Goal: Information Seeking & Learning: Check status

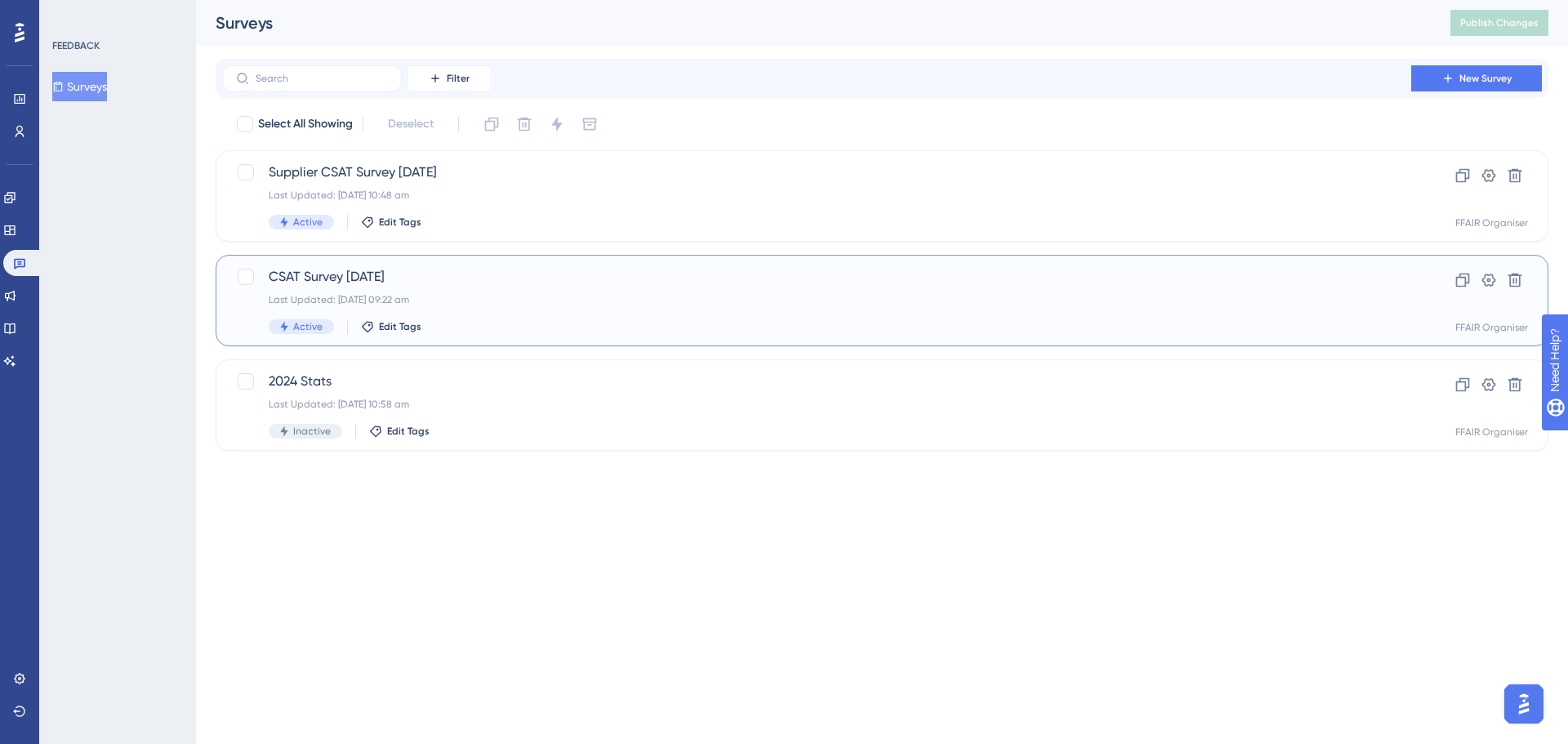
click at [479, 286] on span "CSAT Survey [DATE]" at bounding box center [817, 277] width 1096 height 20
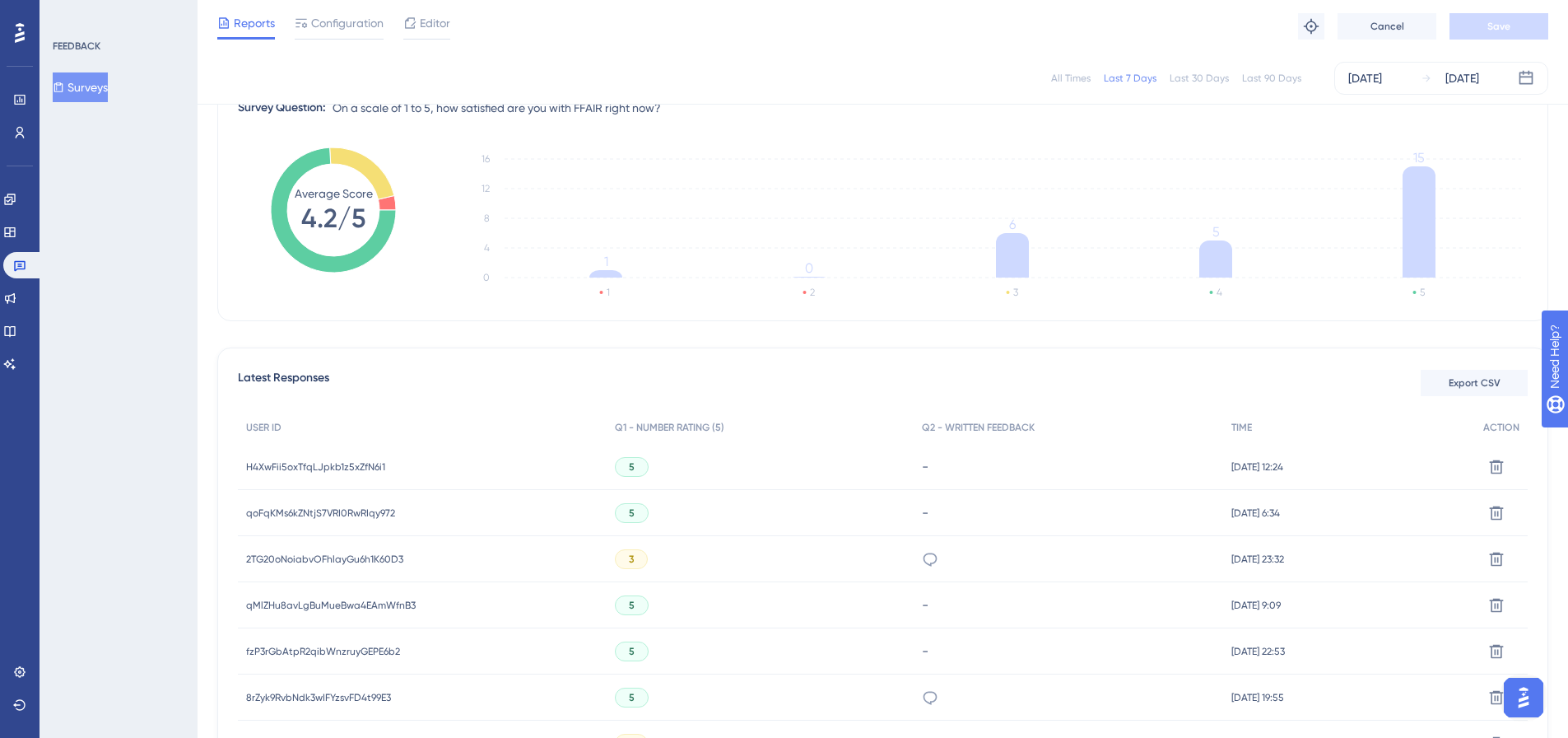
scroll to position [247, 0]
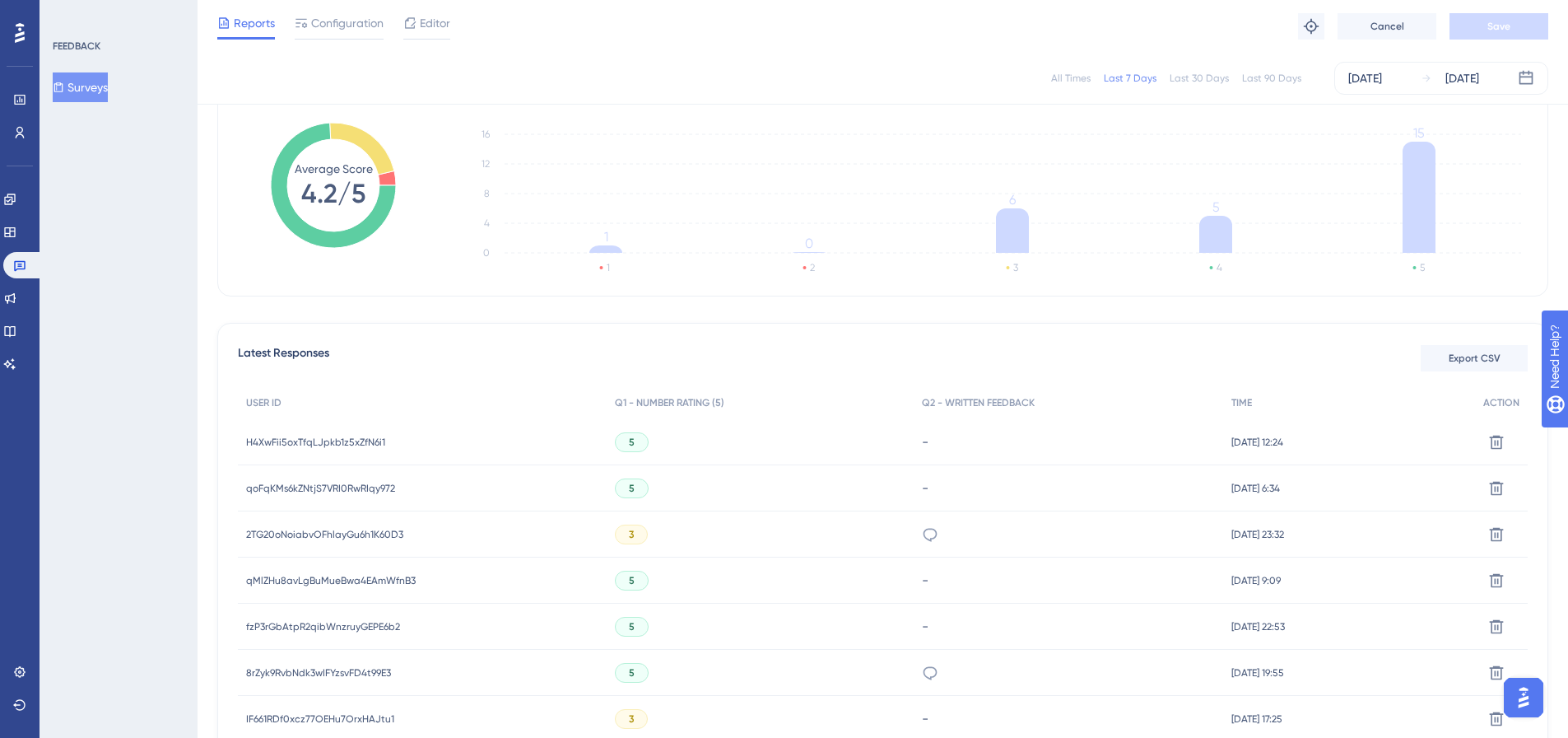
click at [284, 442] on span "H4XwFii5oxTfqLJpkb1z5xZfN6i1" at bounding box center [315, 442] width 139 height 13
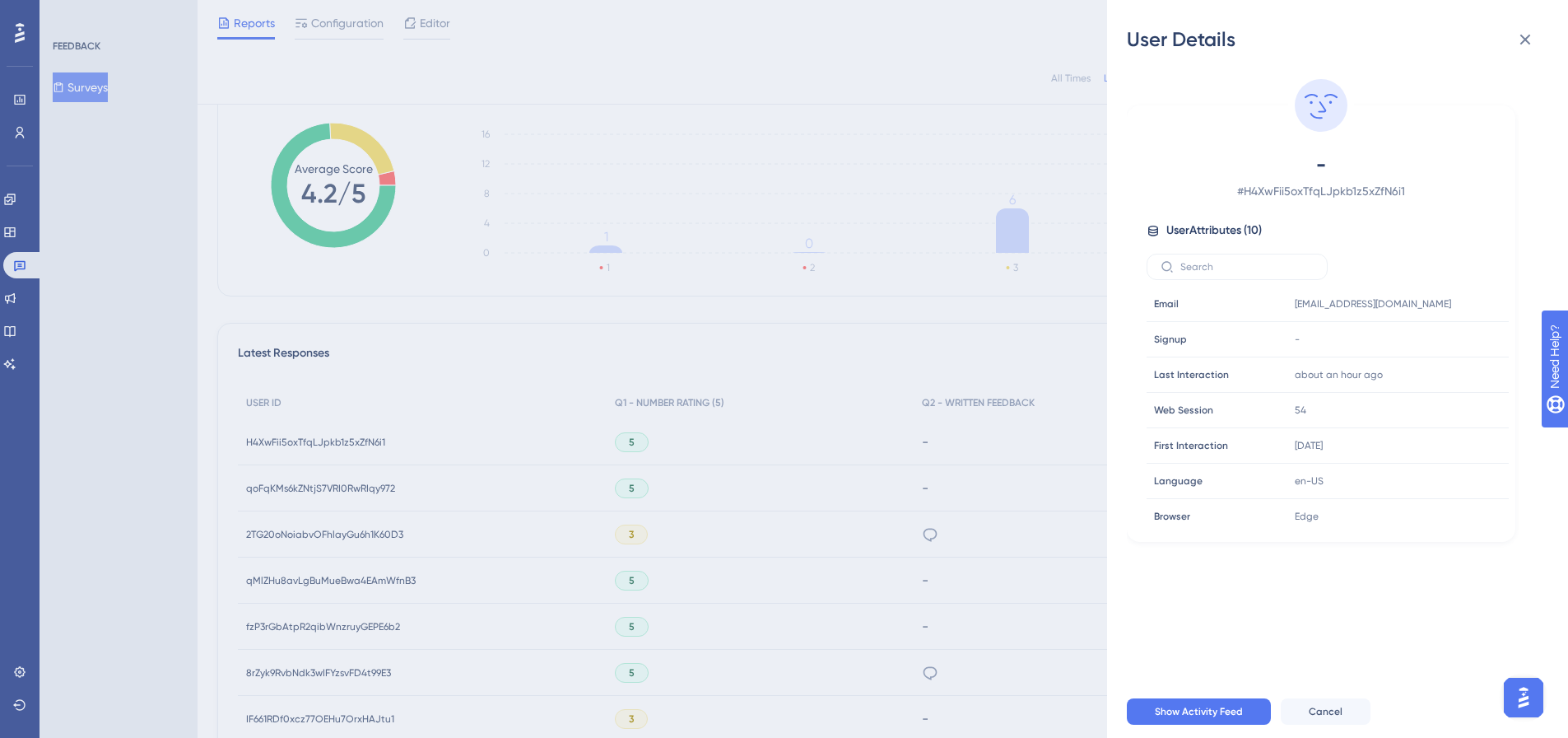
click at [284, 442] on div "User Details - # H4XwFii5oxTfqLJpkb1z5xZfN6i1 User Attributes ( 10 ) Email Emai…" at bounding box center [784, 369] width 1568 height 738
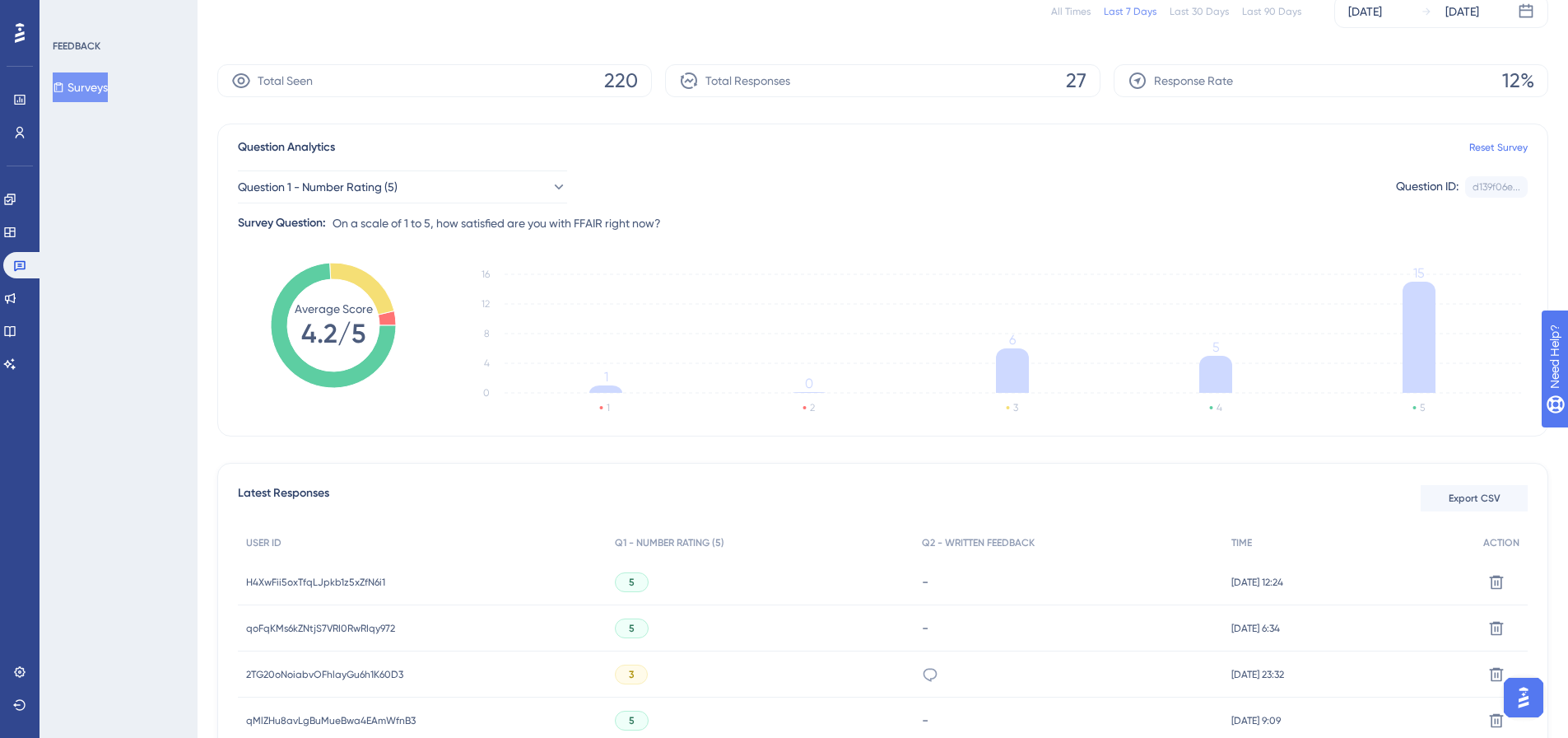
scroll to position [0, 0]
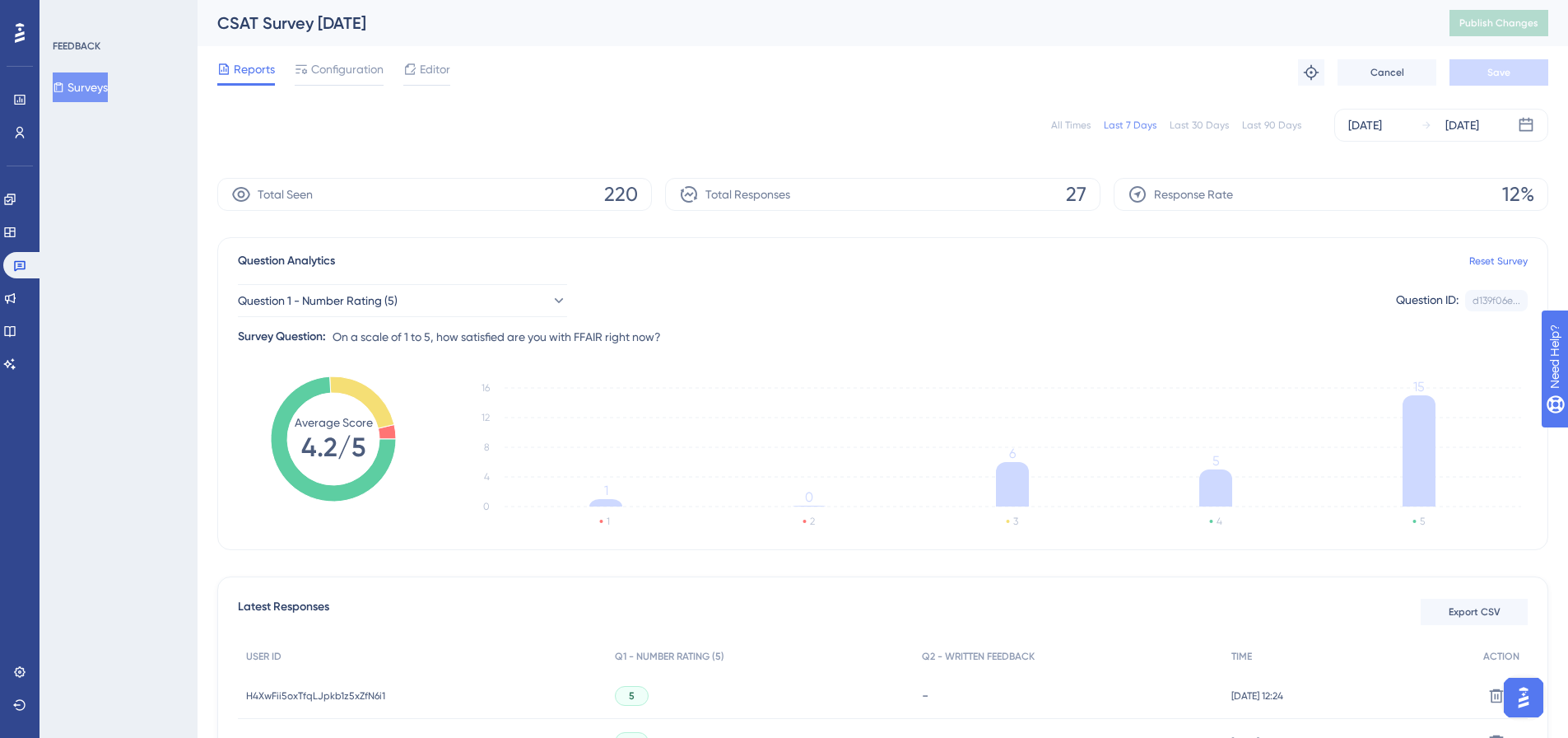
click at [107, 91] on button "Surveys" at bounding box center [80, 87] width 56 height 30
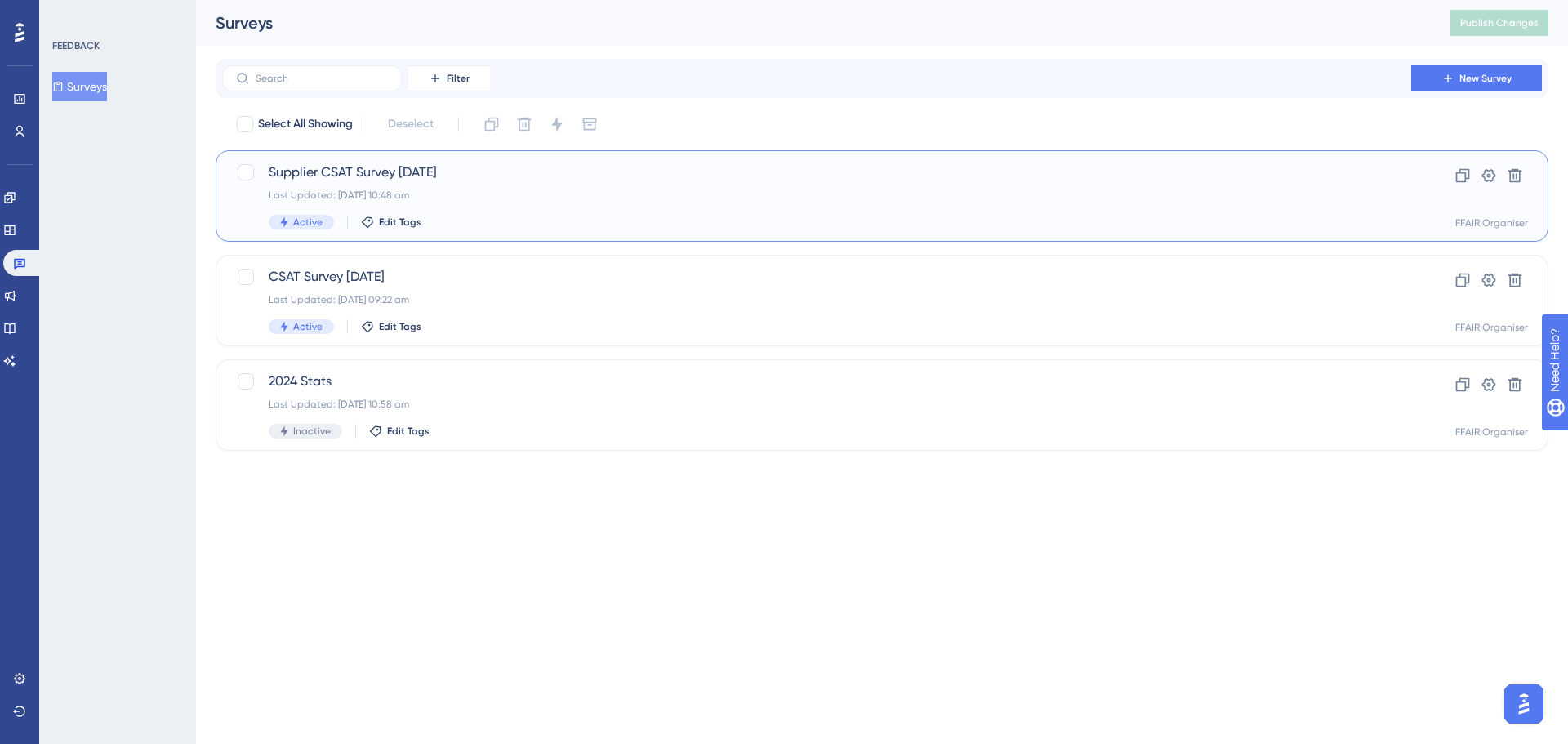
click at [508, 210] on div "Supplier CSAT Survey [DATE] Last Updated: [DATE] 10:48 am Active Edit Tags" at bounding box center [817, 196] width 1096 height 67
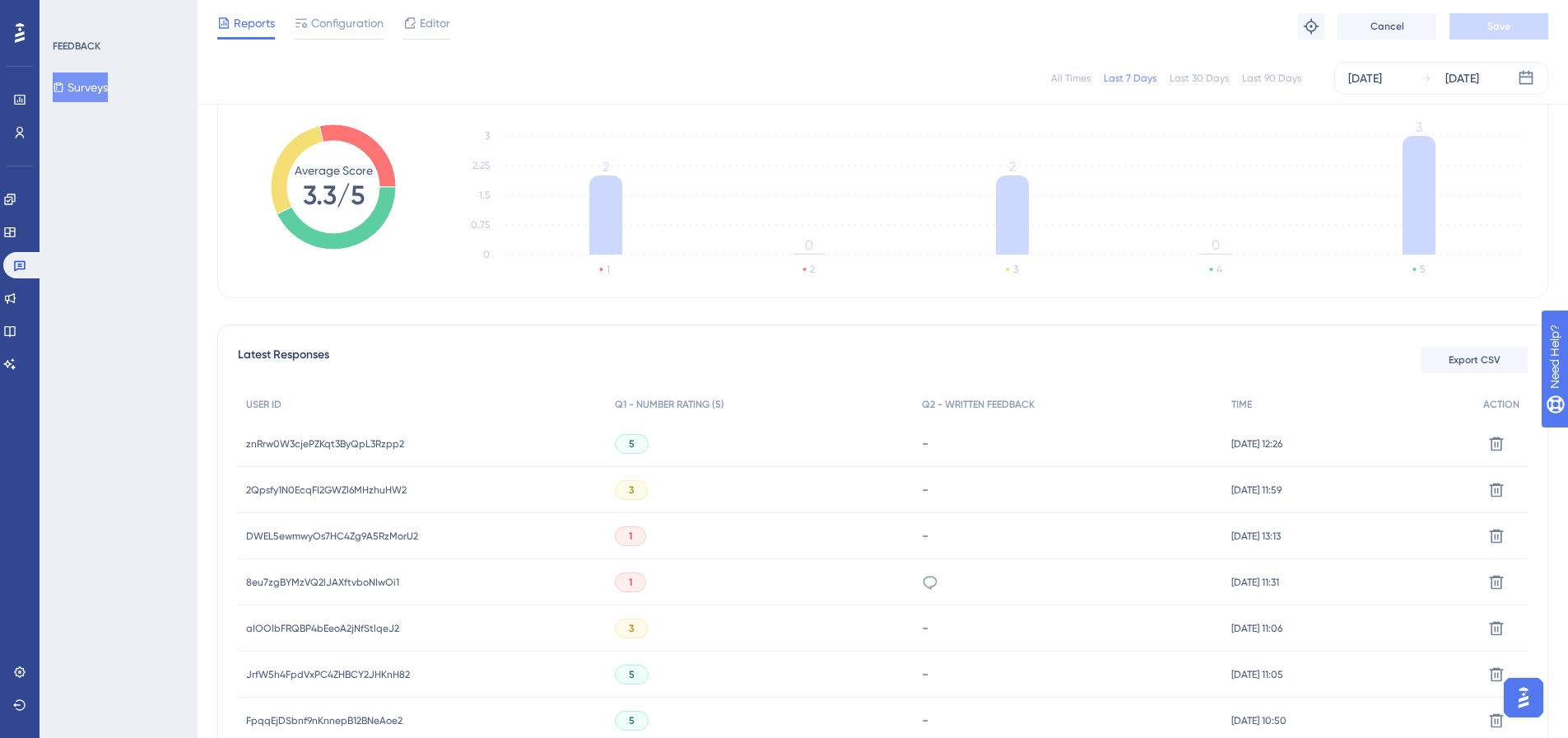
scroll to position [247, 0]
click at [294, 431] on div "znRrw0W3cjePZKqt3ByQpL3Rzpp2 znRrw0W3cjePZKqt3ByQpL3Rzpp2" at bounding box center [325, 442] width 158 height 47
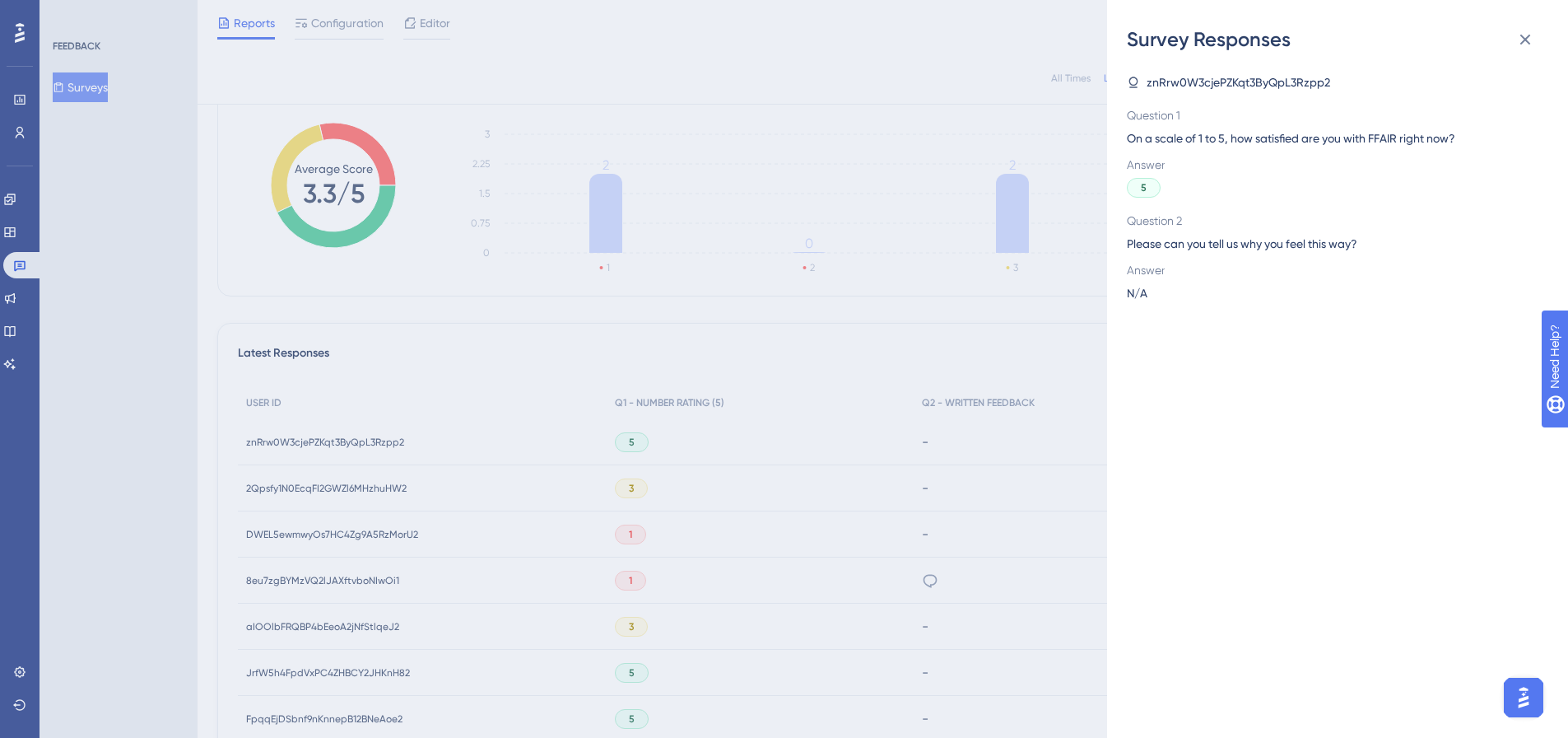
click at [290, 448] on div "Survey Responses znRrw0W3cjePZKqt3ByQpL3Rzpp2 Question 1 On a scale of 1 to 5, …" at bounding box center [784, 369] width 1568 height 738
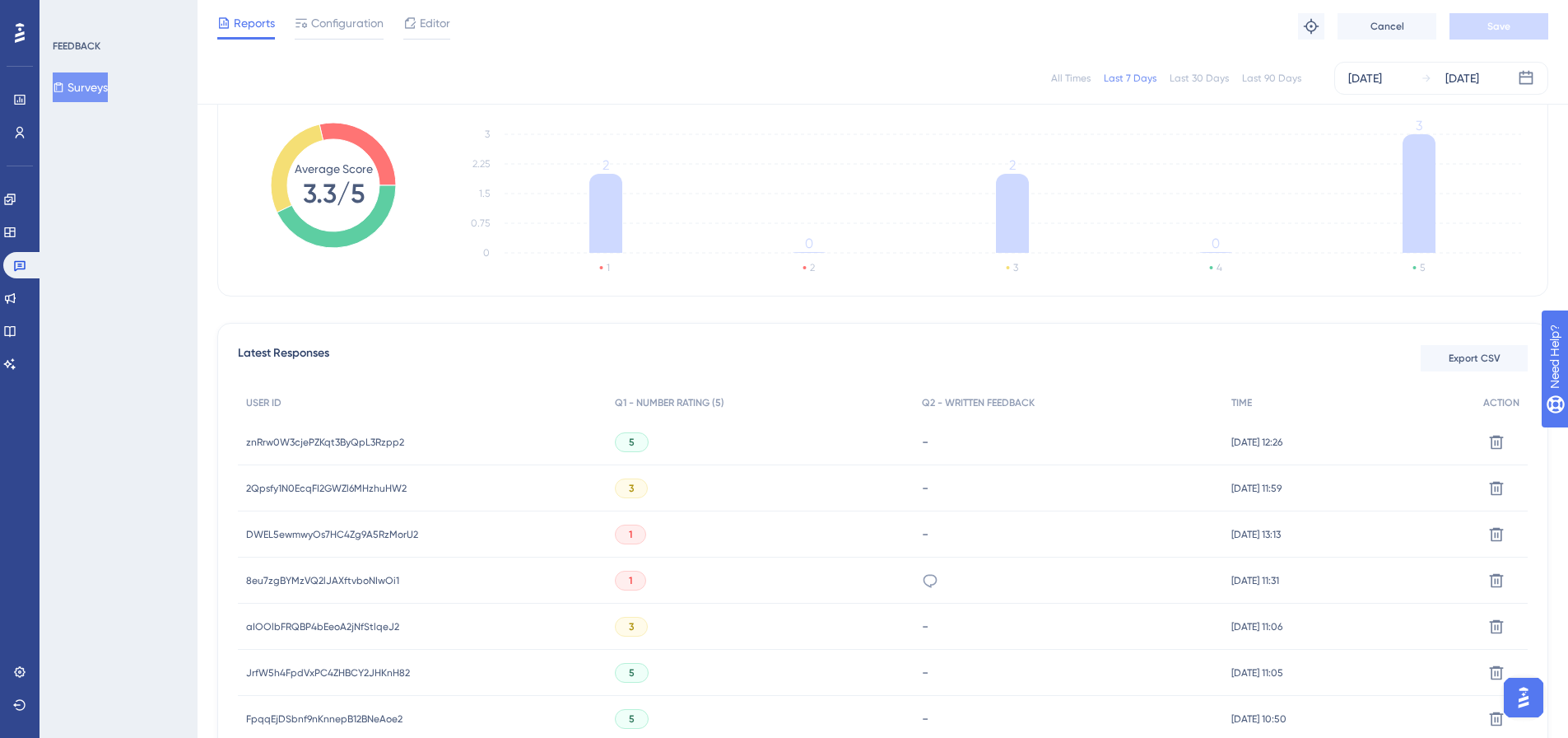
click at [268, 438] on span "znRrw0W3cjePZKqt3ByQpL3Rzpp2" at bounding box center [325, 442] width 158 height 13
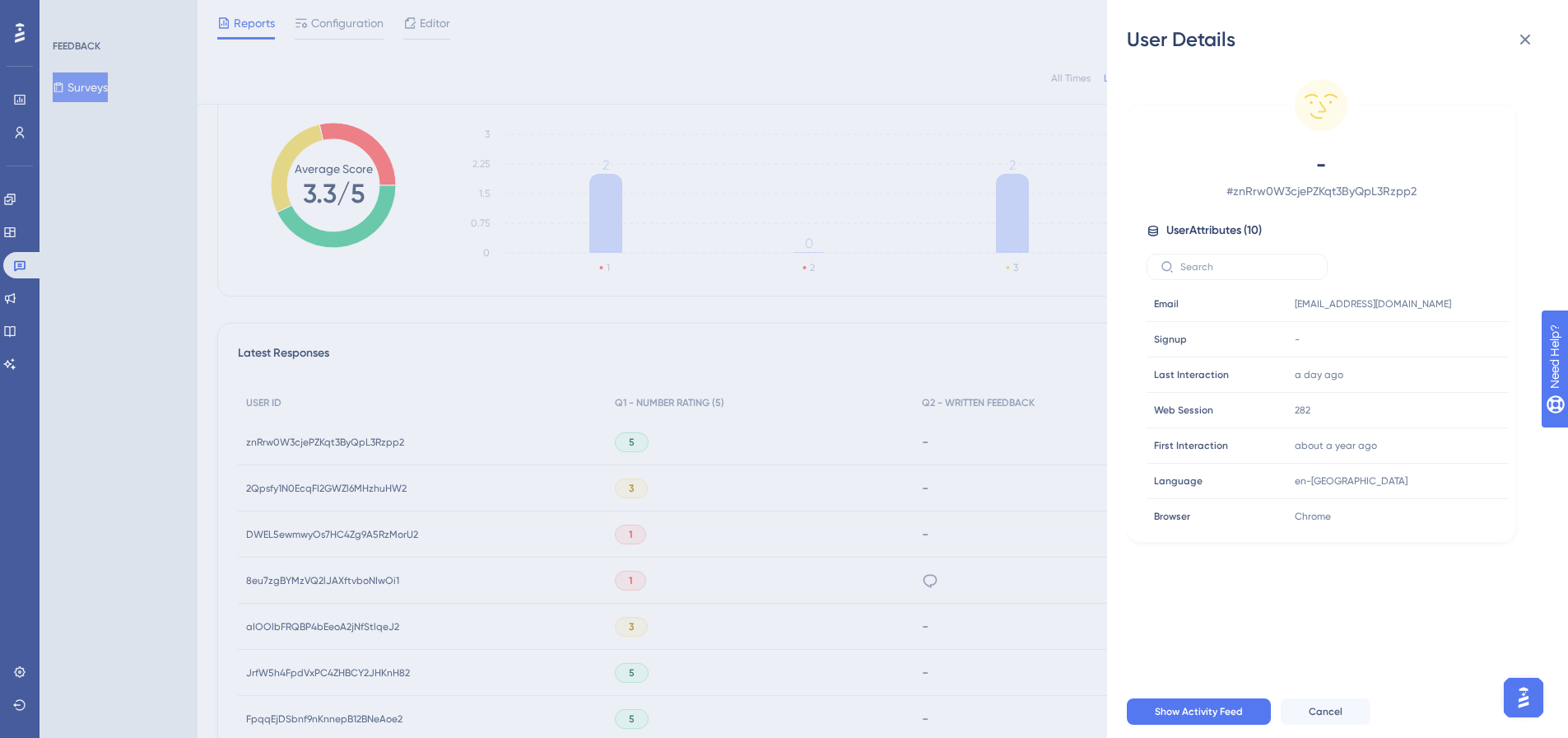
click at [268, 438] on div "User Details - # znRrw0W3cjePZKqt3ByQpL3Rzpp2 User Attributes ( 10 ) Email Emai…" at bounding box center [784, 369] width 1568 height 738
